Goal: Task Accomplishment & Management: Complete application form

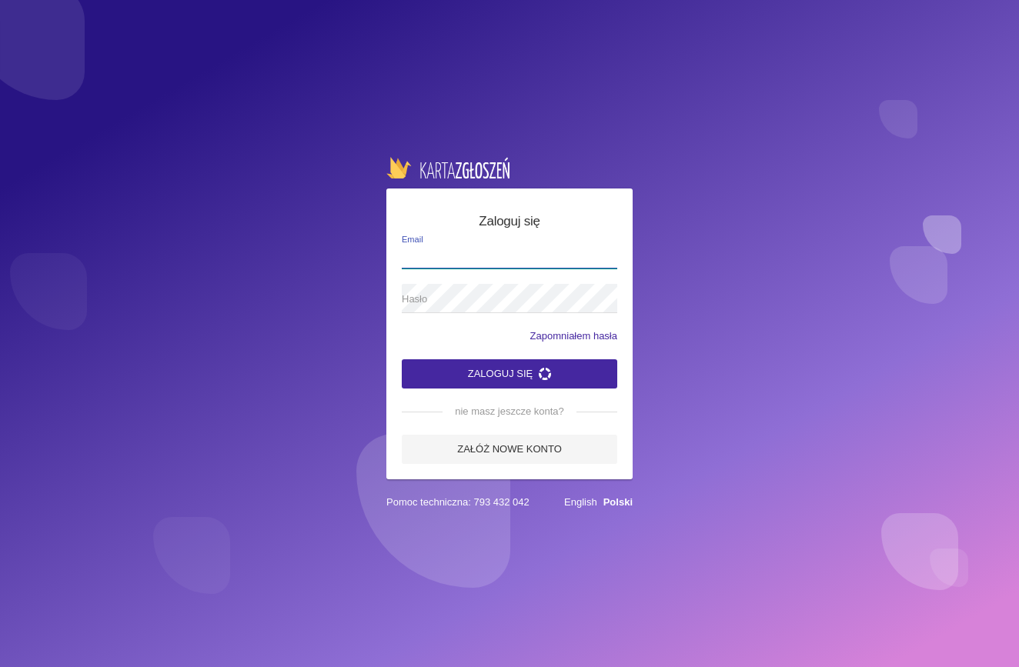
type input "[EMAIL_ADDRESS][DOMAIN_NAME]"
click at [509, 373] on button "Zaloguj się" at bounding box center [509, 373] width 215 height 29
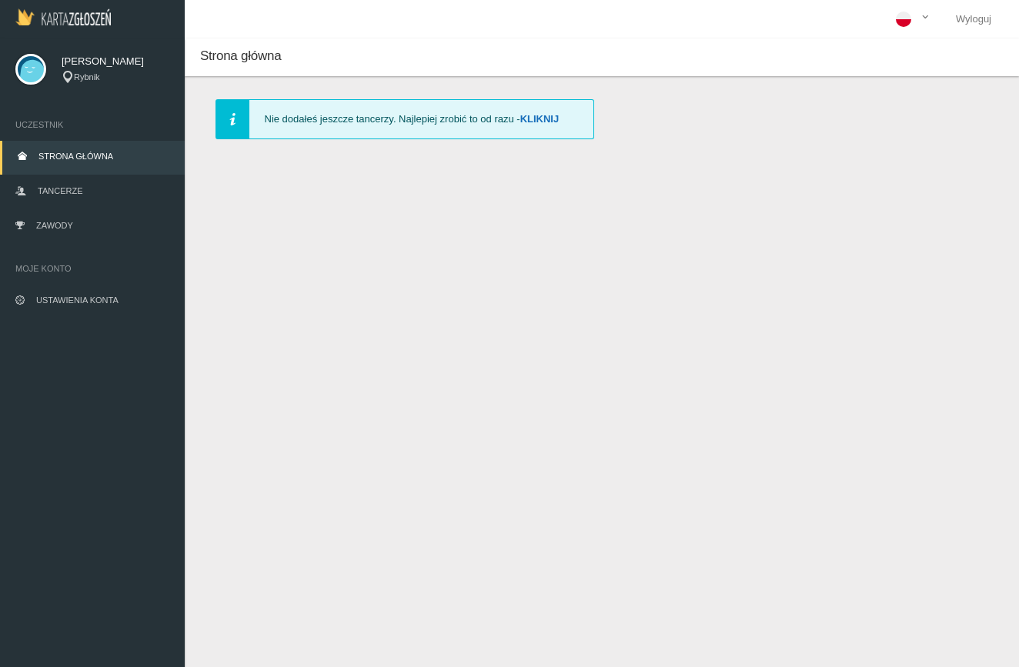
click at [551, 123] on link "Kliknij" at bounding box center [539, 119] width 39 height 12
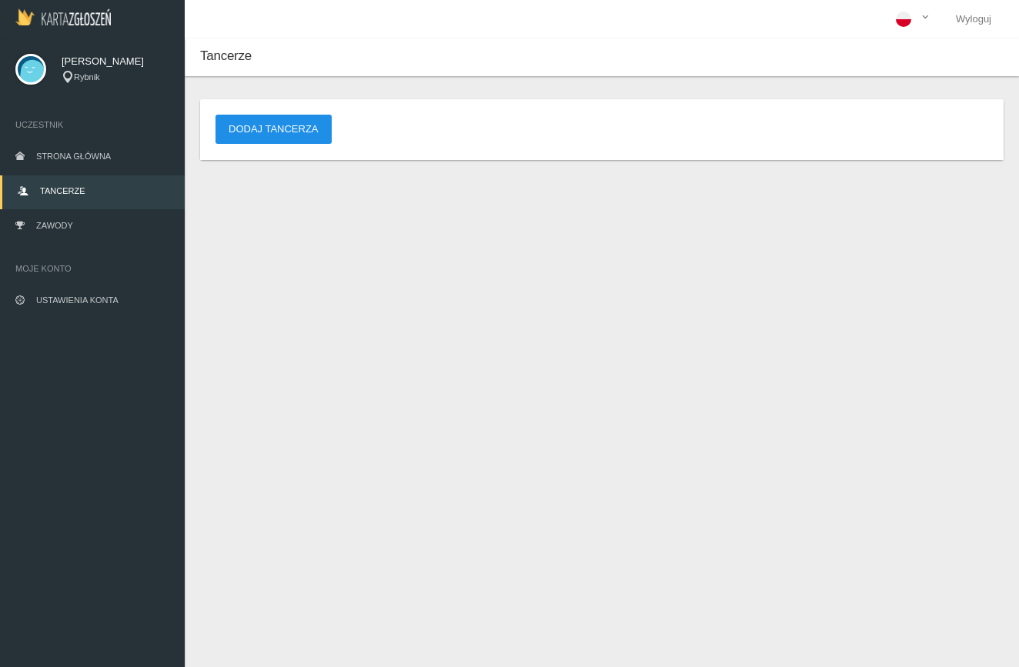
click at [272, 136] on button "Dodaj tancerza" at bounding box center [273, 129] width 116 height 29
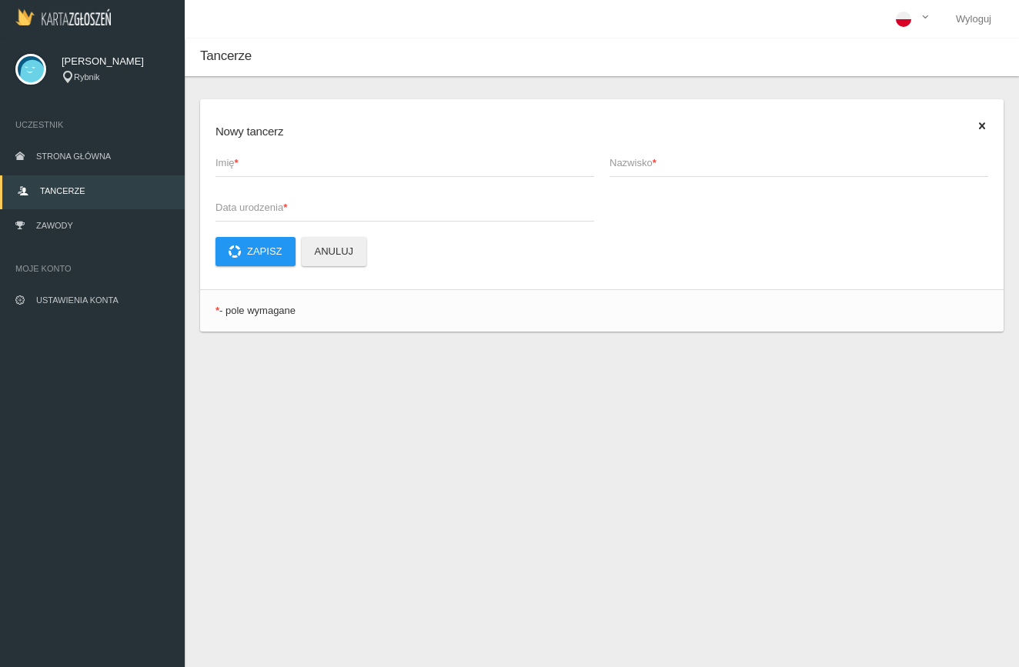
click at [263, 163] on span "Imię *" at bounding box center [396, 162] width 363 height 15
click at [263, 163] on input "Imię *" at bounding box center [404, 162] width 379 height 29
click at [250, 168] on input "Imię *" at bounding box center [404, 162] width 379 height 29
click at [315, 206] on span "Data urodzenia *" at bounding box center [396, 207] width 363 height 15
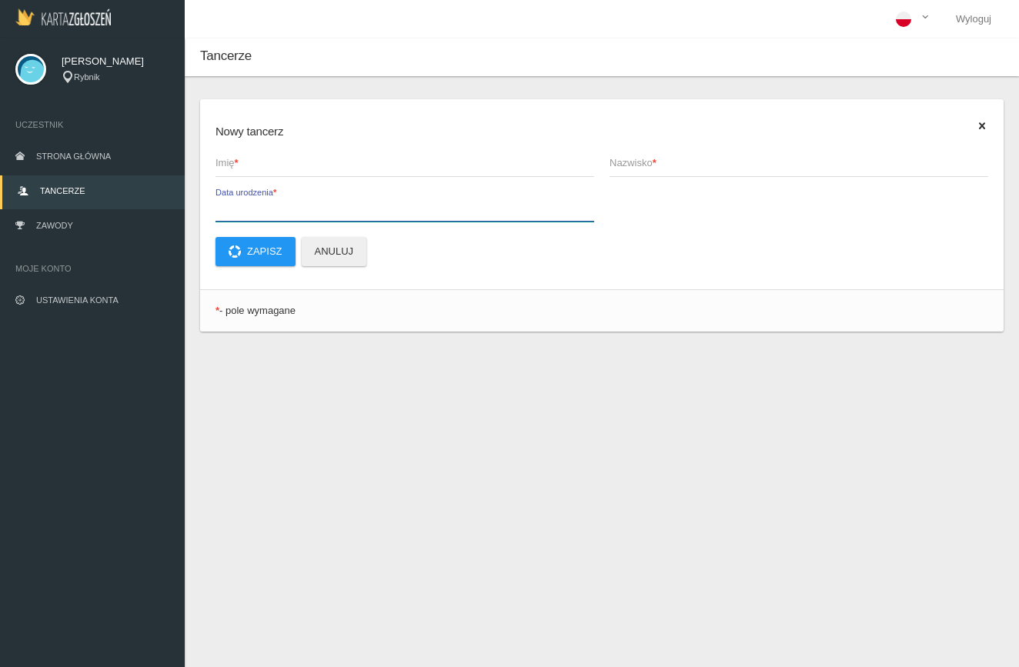
click at [315, 206] on input "Data urodzenia *" at bounding box center [404, 206] width 379 height 29
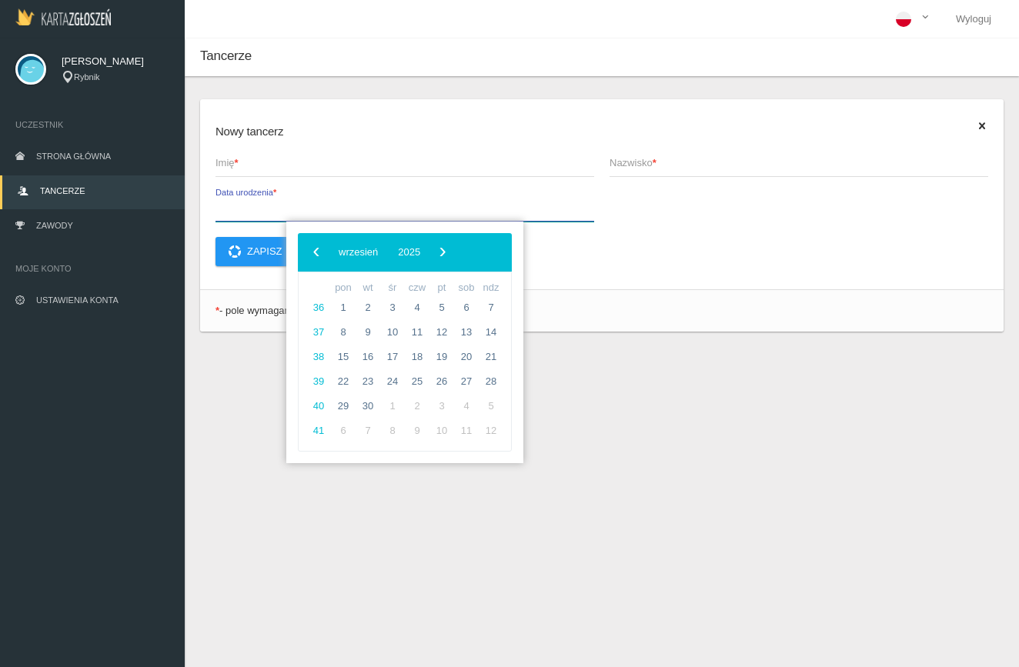
click at [315, 206] on input "Data urodzenia *" at bounding box center [404, 206] width 379 height 29
